Goal: Task Accomplishment & Management: Manage account settings

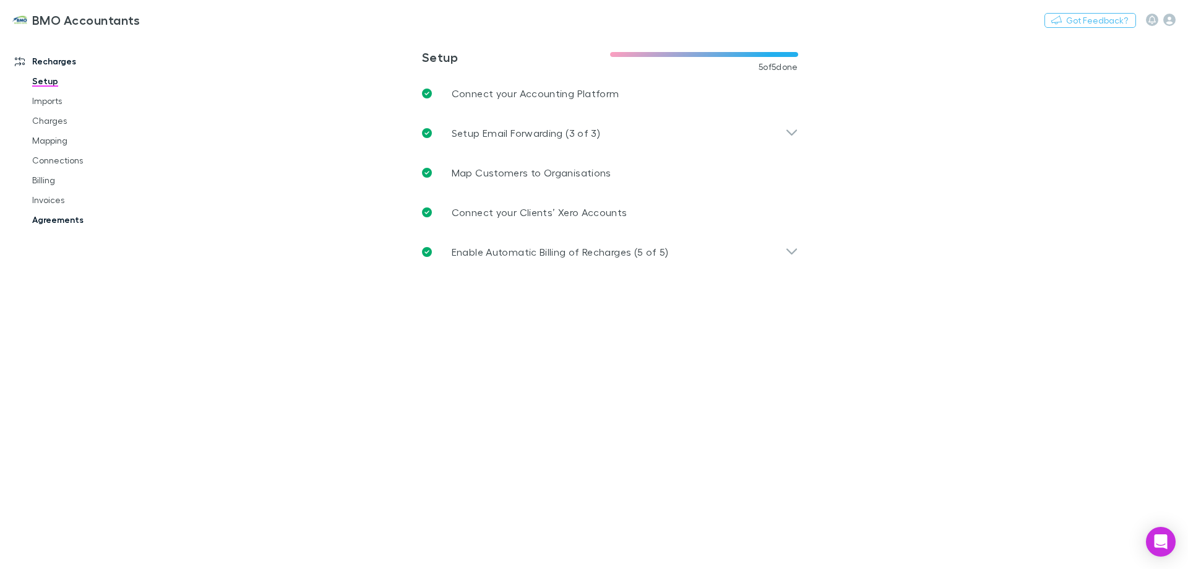
click at [58, 221] on link "Agreements" at bounding box center [93, 220] width 147 height 20
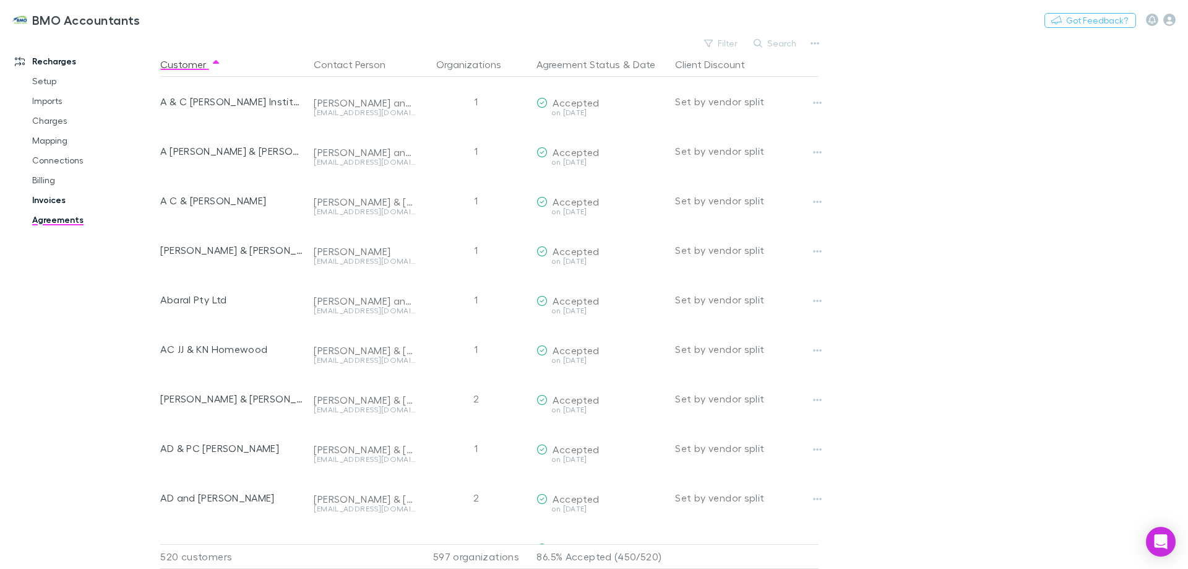
click at [45, 197] on link "Invoices" at bounding box center [93, 200] width 147 height 20
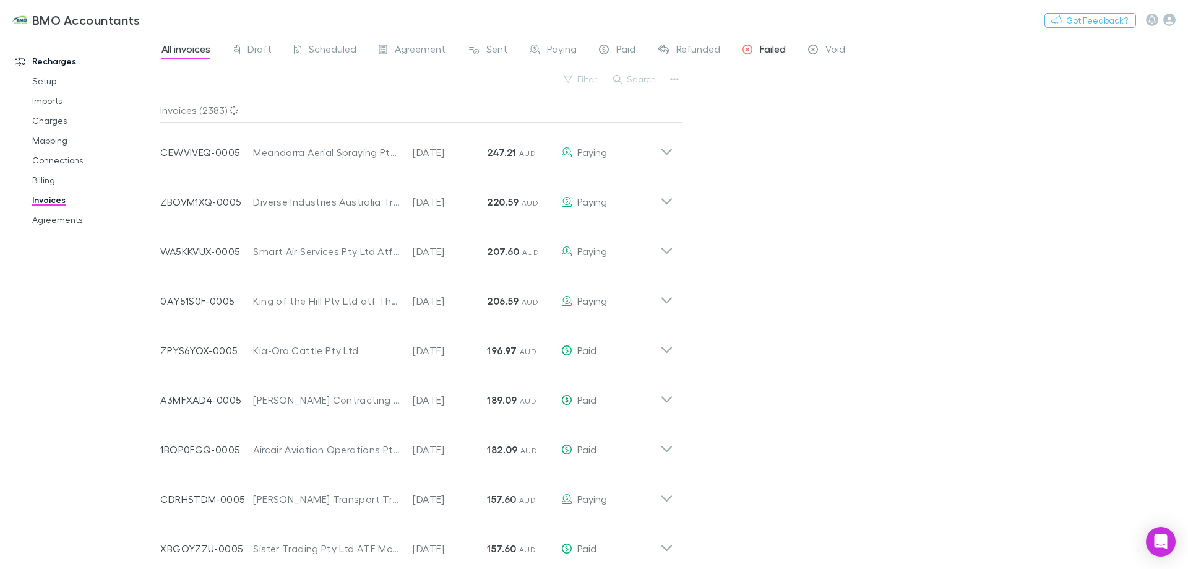
click at [768, 48] on span "Failed" at bounding box center [773, 51] width 26 height 16
